Goal: Transaction & Acquisition: Subscribe to service/newsletter

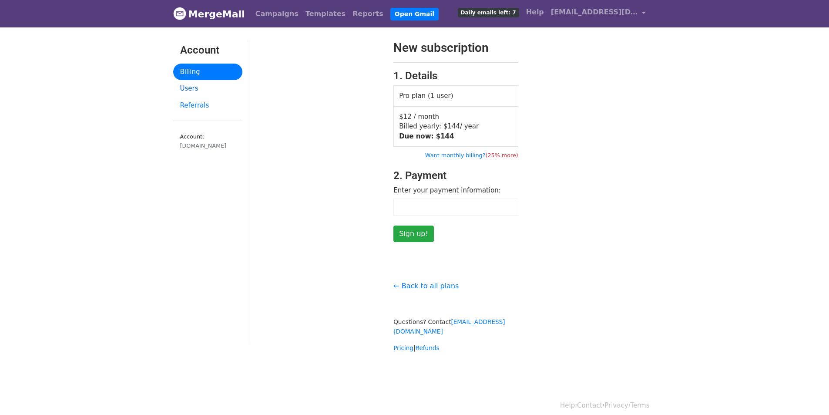
click at [193, 87] on link "Users" at bounding box center [207, 88] width 69 height 17
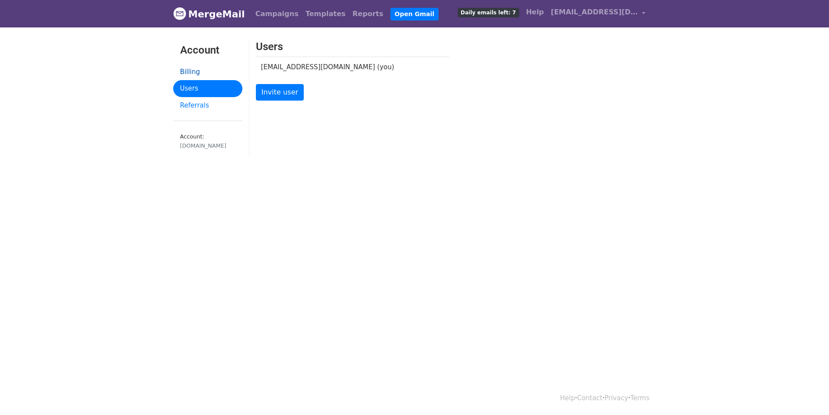
click at [186, 71] on link "Billing" at bounding box center [207, 72] width 69 height 17
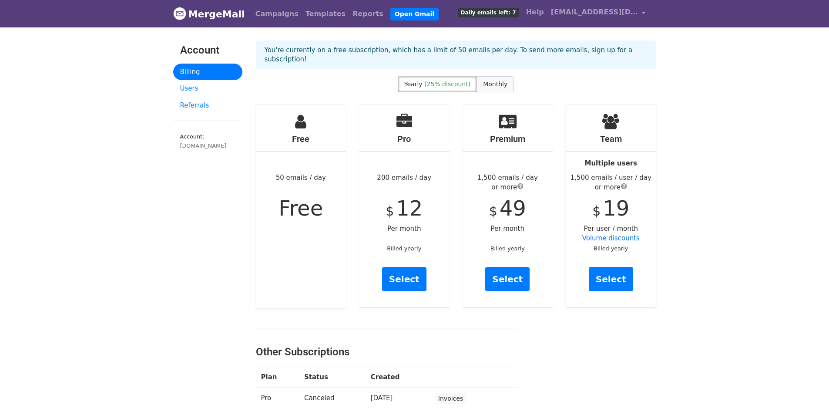
click at [491, 86] on span "Monthly" at bounding box center [495, 84] width 24 height 7
click at [618, 277] on link "Select" at bounding box center [611, 279] width 44 height 24
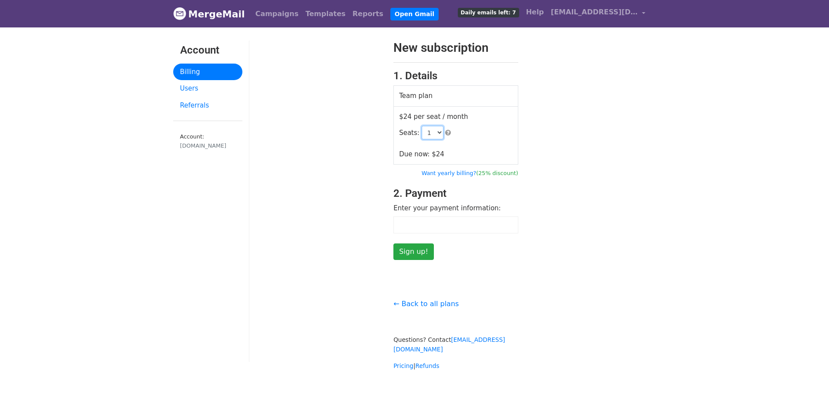
click at [436, 131] on select "1 2 3 4 5 6 7 8 9 10 11 12 13 14 15 16 17 18 19 20 21 22 23 24 25 26 27 28 29 3…" at bounding box center [433, 132] width 22 height 13
select select "2"
click at [422, 126] on select "1 2 3 4 5 6 7 8 9 10 11 12 13 14 15 16 17 18 19 20 21 22 23 24 25 26 27 28 29 3…" at bounding box center [433, 132] width 22 height 13
click at [320, 189] on div at bounding box center [319, 149] width 138 height 219
click at [408, 248] on input "Sign up!" at bounding box center [414, 251] width 40 height 17
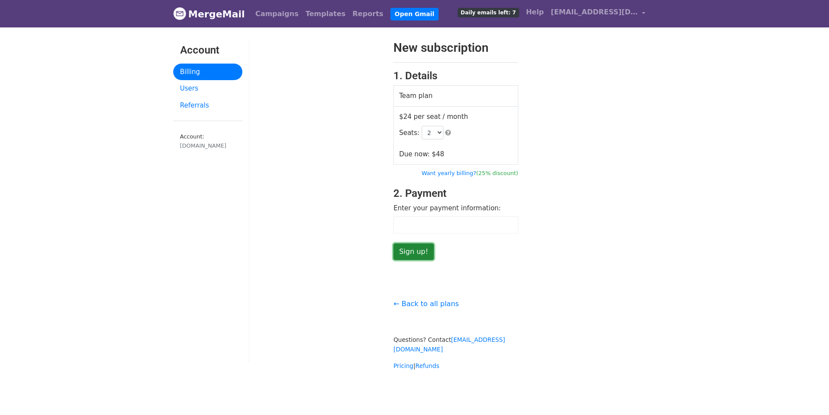
click at [406, 251] on input "Sign up!" at bounding box center [414, 251] width 40 height 17
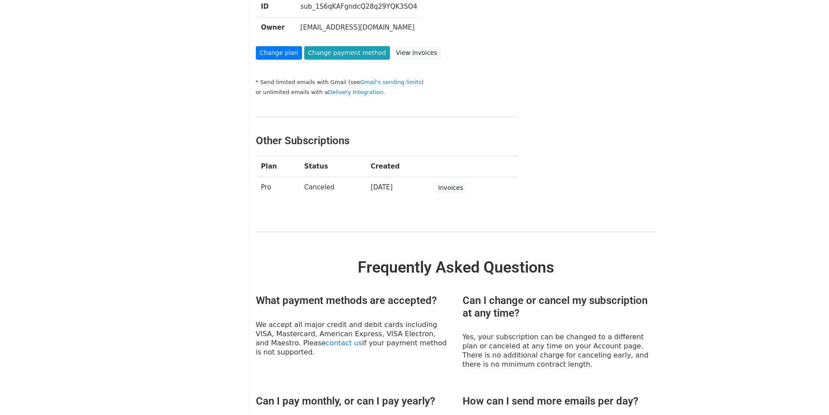
scroll to position [261, 0]
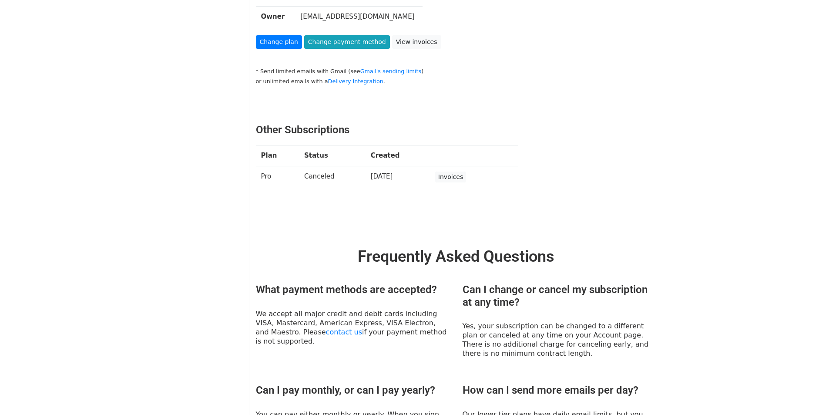
click at [388, 181] on td "[DATE]" at bounding box center [398, 177] width 64 height 22
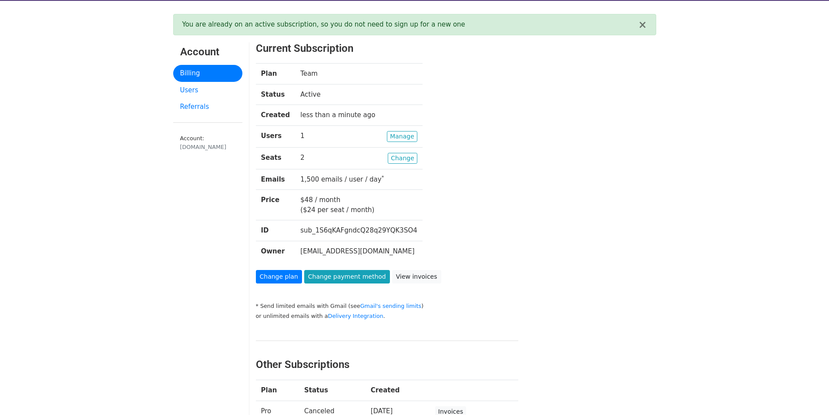
scroll to position [0, 0]
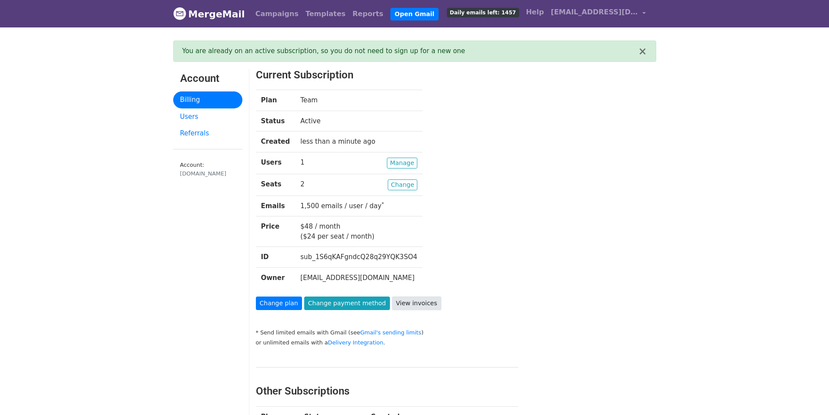
click at [424, 301] on link "View invoices" at bounding box center [416, 303] width 49 height 13
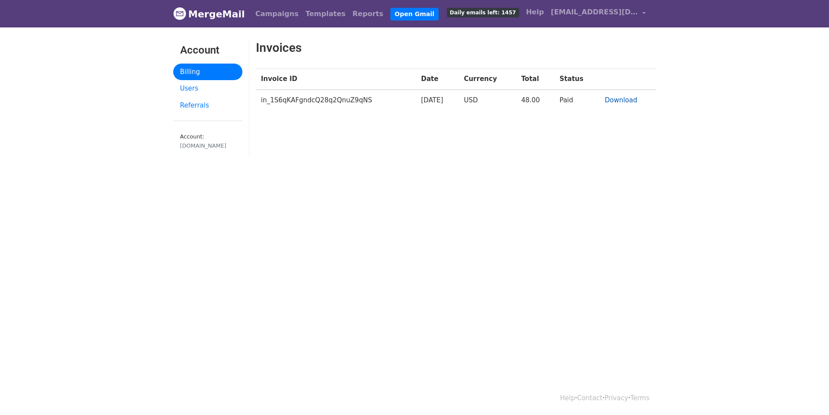
click at [619, 101] on link "Download" at bounding box center [621, 100] width 33 height 8
